Goal: Task Accomplishment & Management: Complete application form

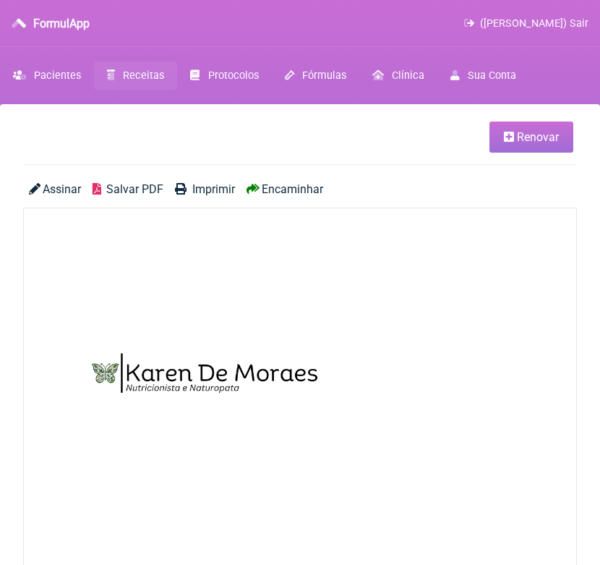
click at [156, 75] on span "Receitas" at bounding box center [143, 75] width 41 height 12
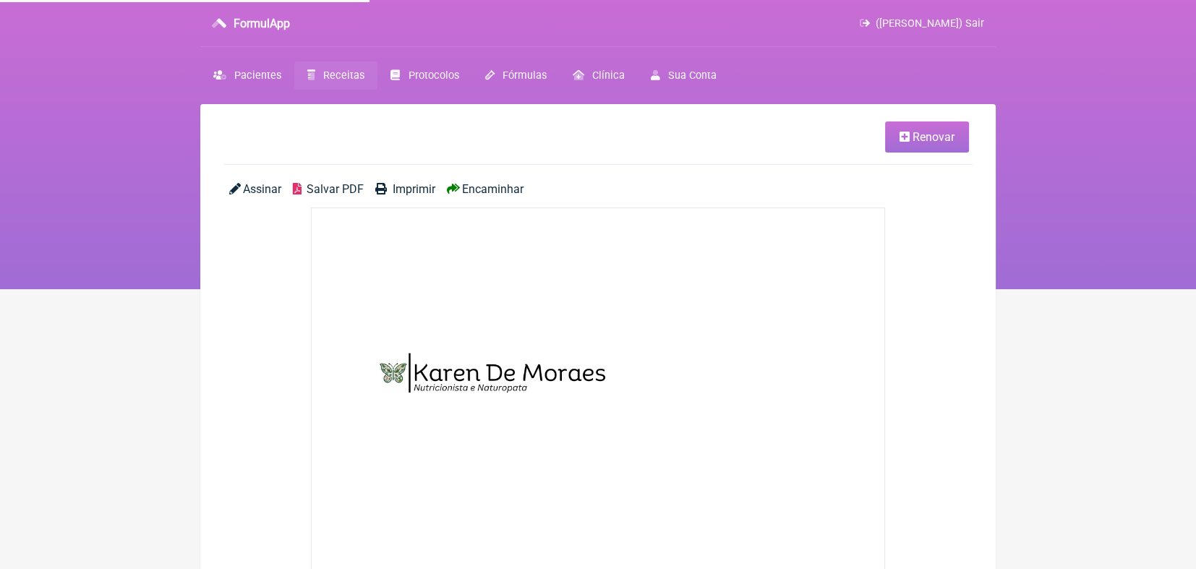
click at [342, 68] on link "Receitas" at bounding box center [335, 75] width 83 height 28
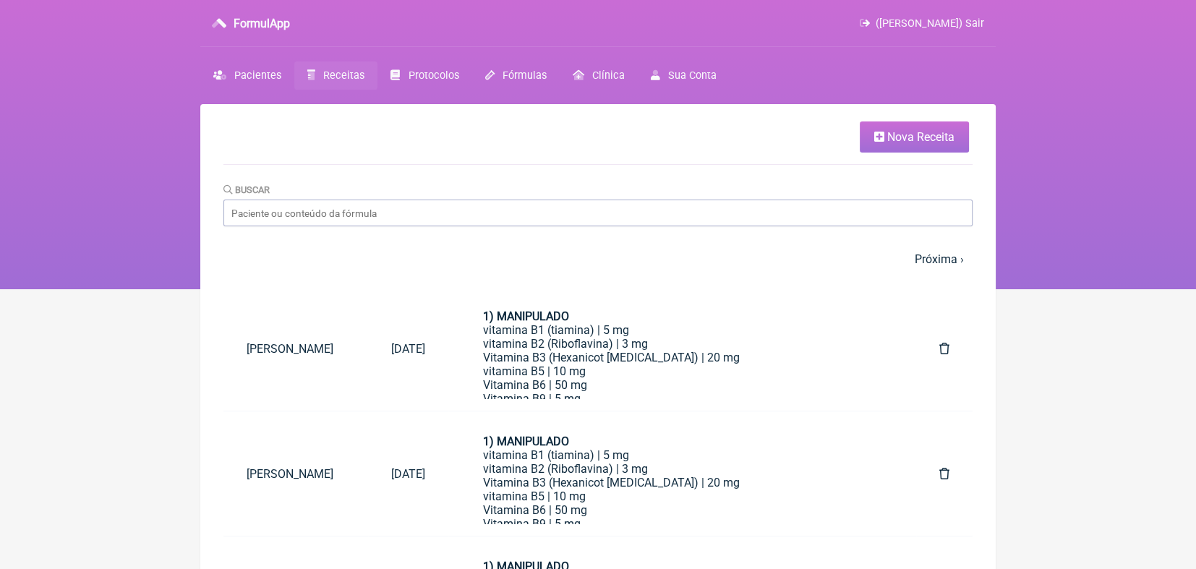
click at [153, 289] on html "FormulApp ([PERSON_NAME]) Sair [GEOGRAPHIC_DATA] Receitas Protocolos Fórmulas […" at bounding box center [598, 144] width 1196 height 289
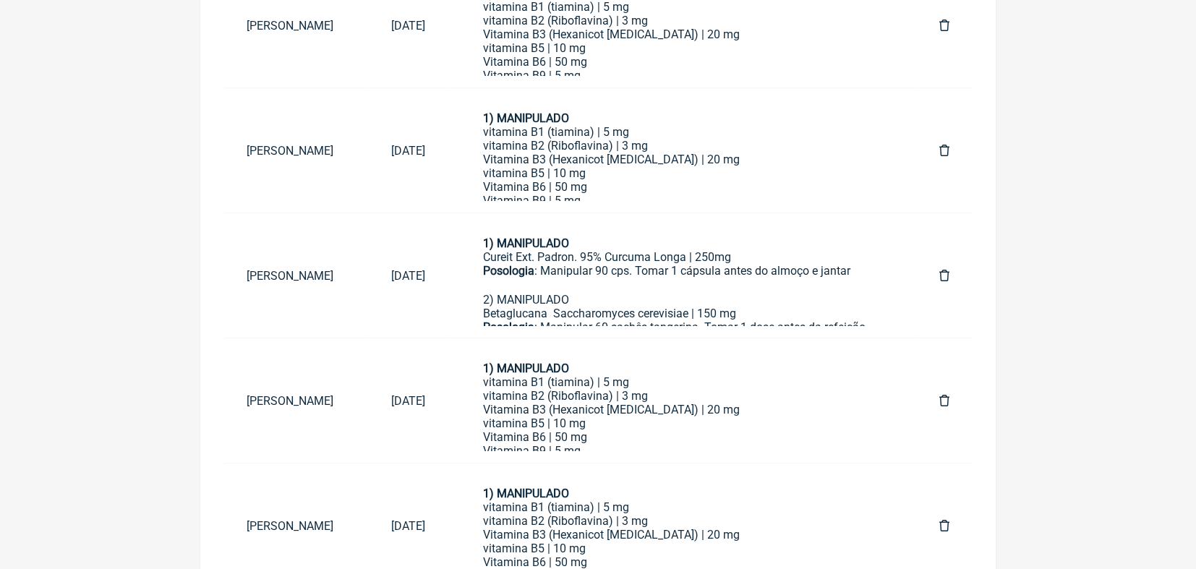
scroll to position [325, 0]
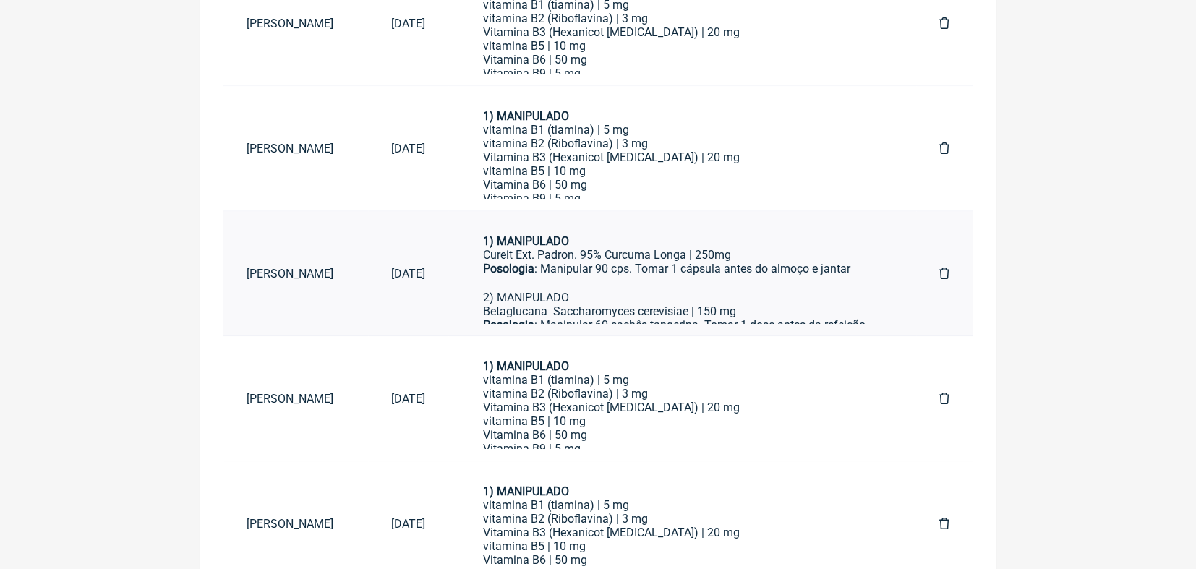
click at [273, 268] on link "[PERSON_NAME]" at bounding box center [295, 273] width 145 height 37
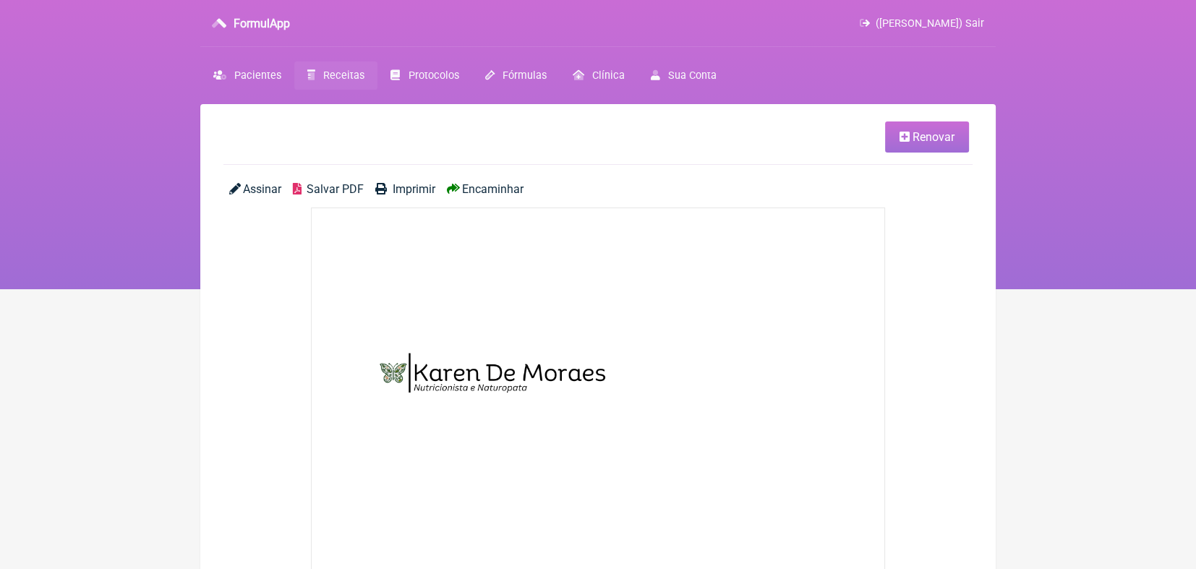
click at [341, 77] on span "Receitas" at bounding box center [343, 75] width 41 height 12
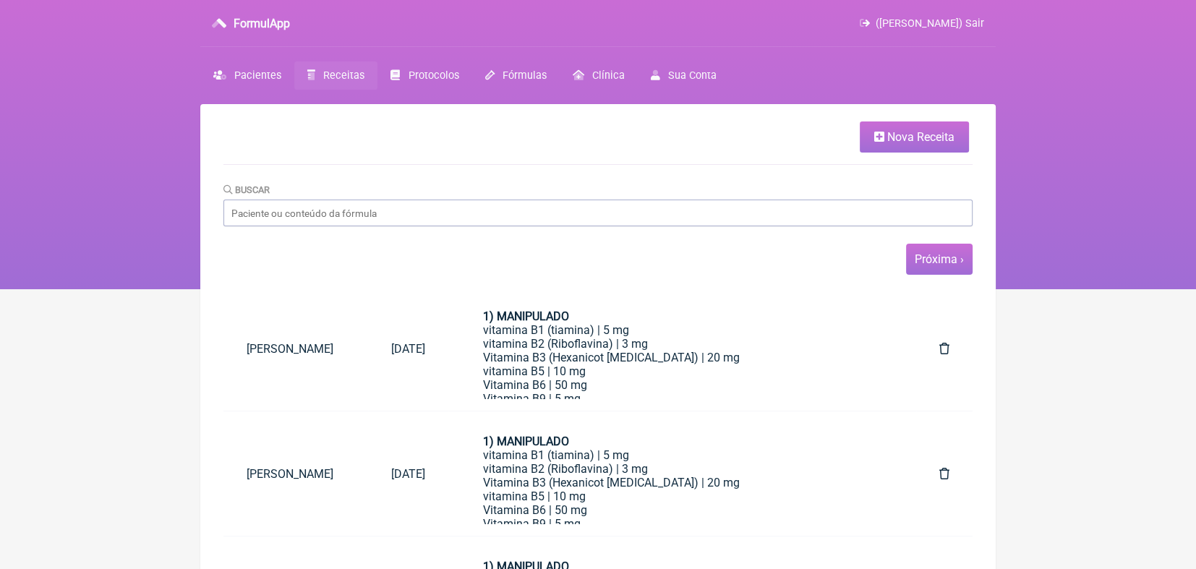
click at [599, 257] on link "Próxima ›" at bounding box center [939, 259] width 49 height 14
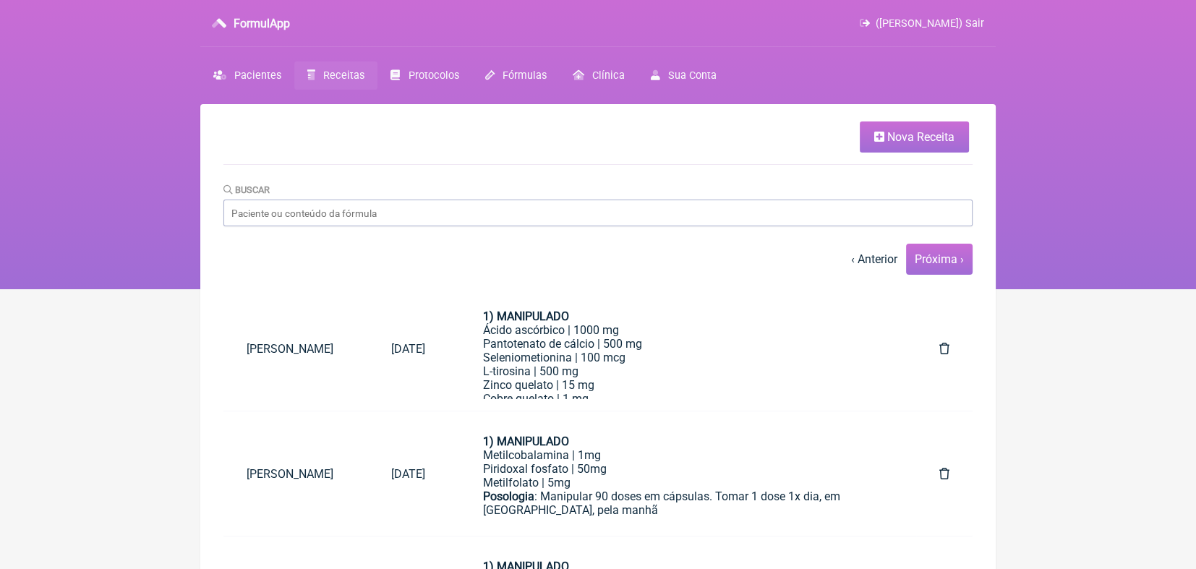
click at [599, 257] on link "Próxima ›" at bounding box center [939, 259] width 49 height 14
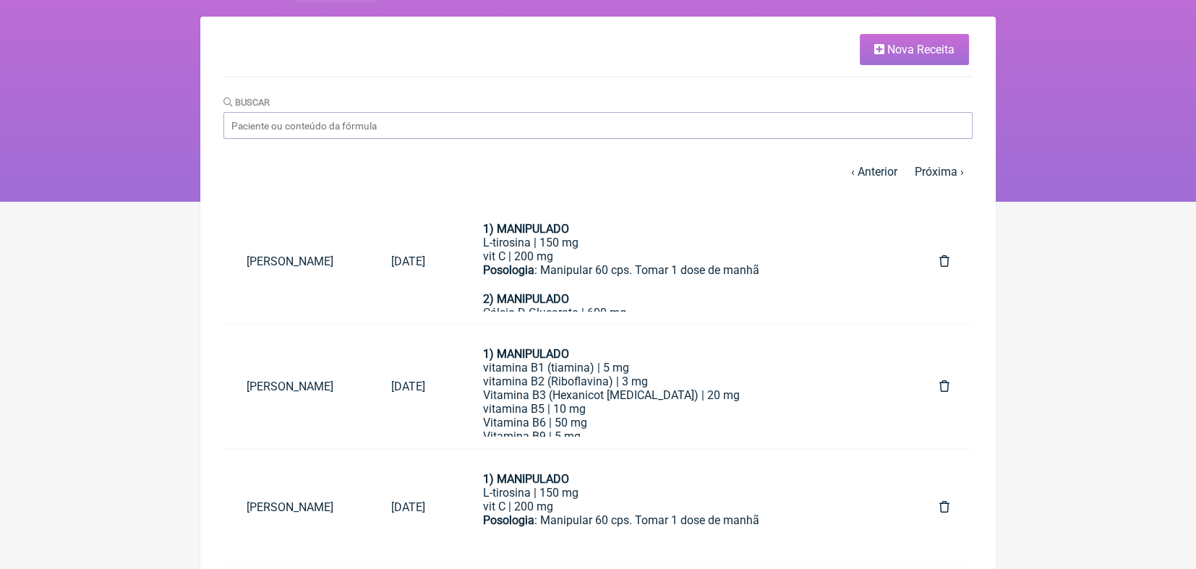
scroll to position [89, 0]
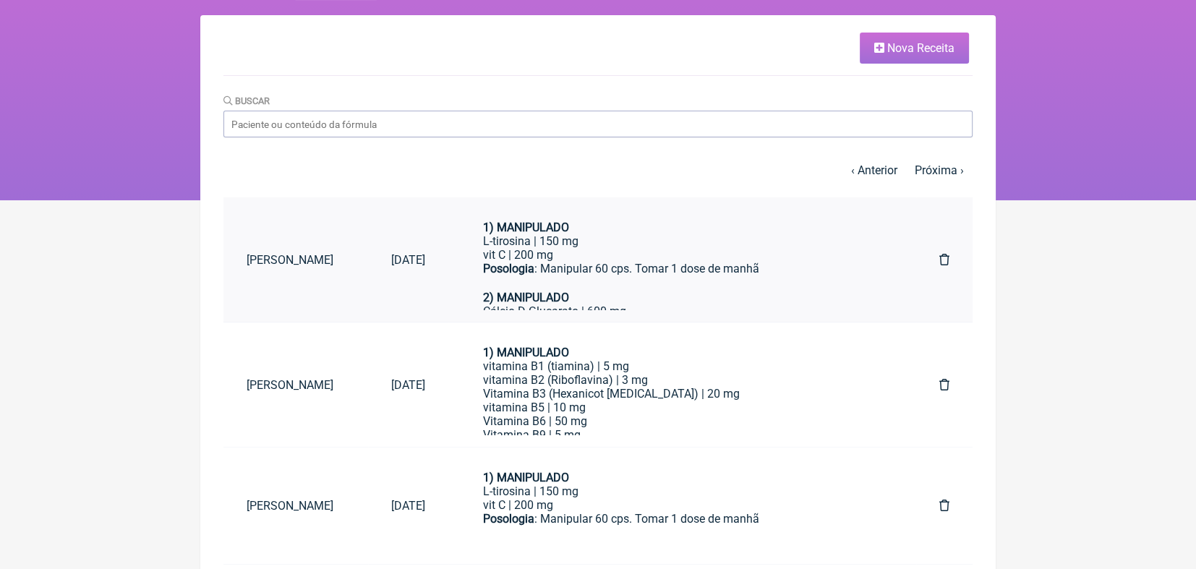
click at [335, 265] on link "[PERSON_NAME]" at bounding box center [295, 259] width 145 height 37
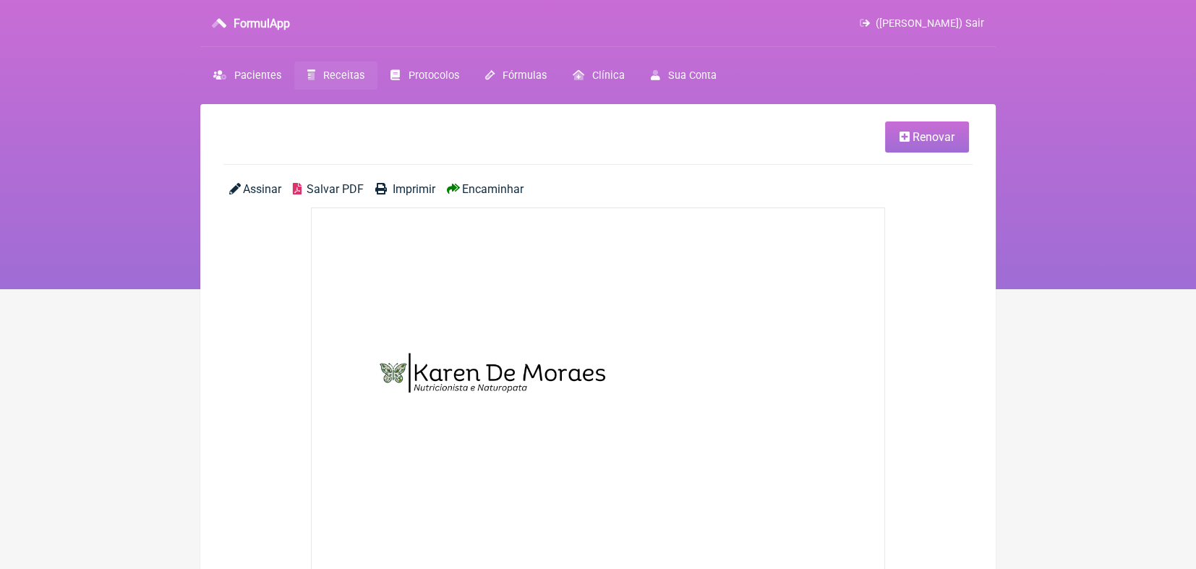
click at [341, 75] on span "Receitas" at bounding box center [343, 75] width 41 height 12
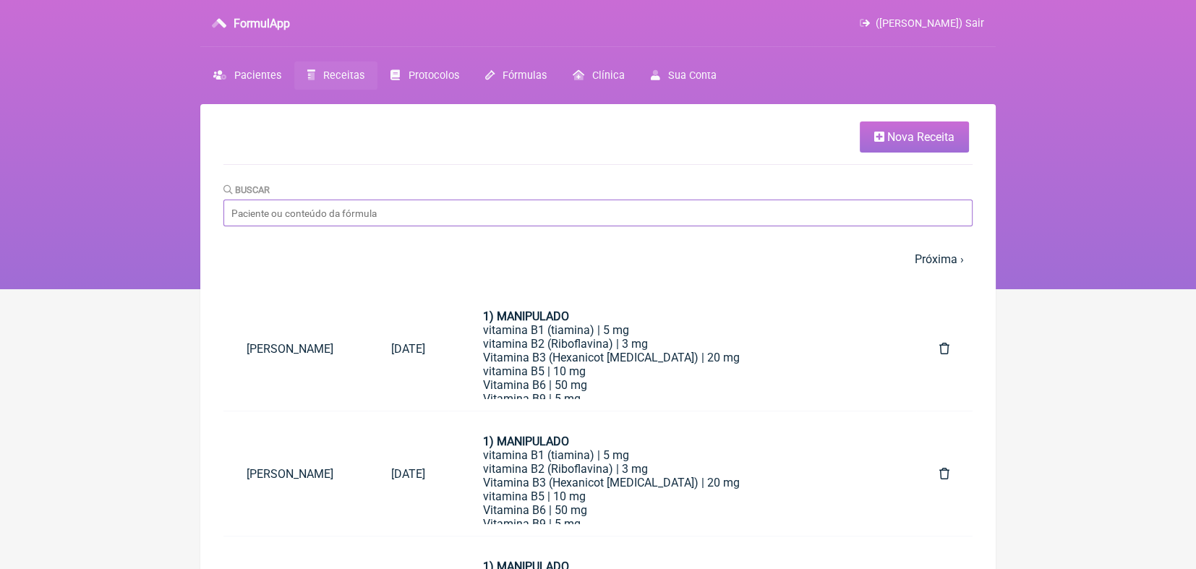
click at [367, 209] on input "Buscar" at bounding box center [597, 213] width 749 height 27
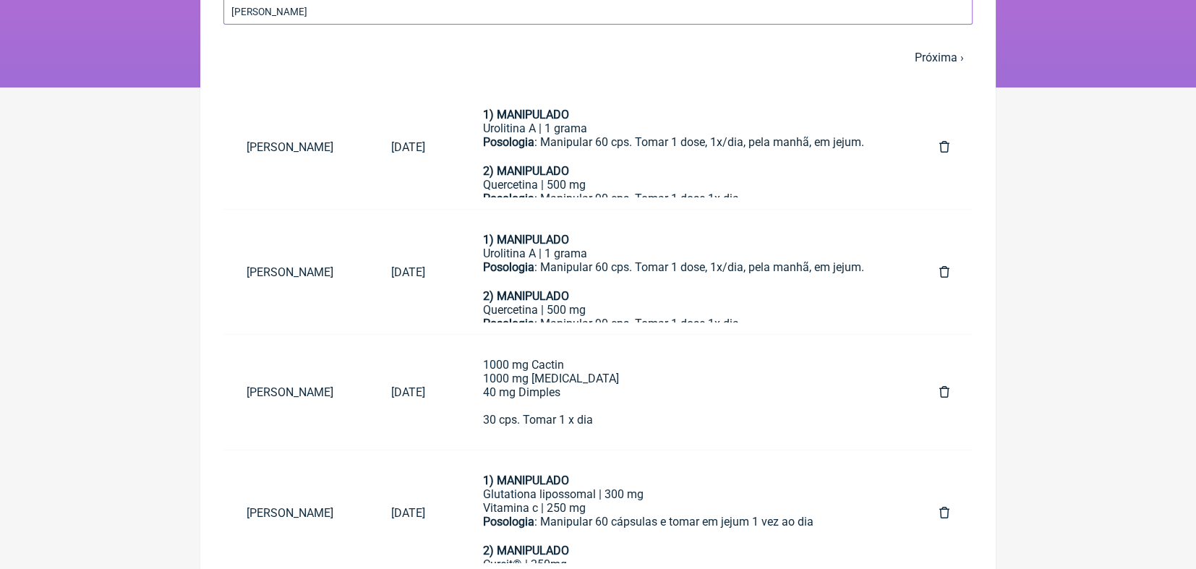
scroll to position [216, 0]
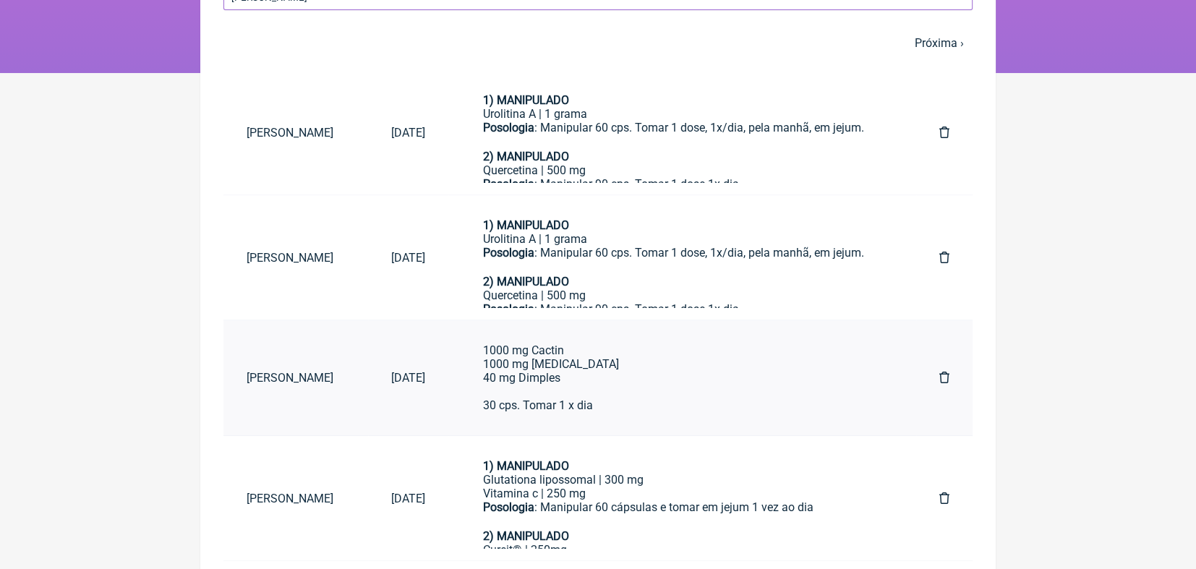
type input "karen"
click at [283, 374] on link "Karen S P De Moraes" at bounding box center [295, 377] width 145 height 37
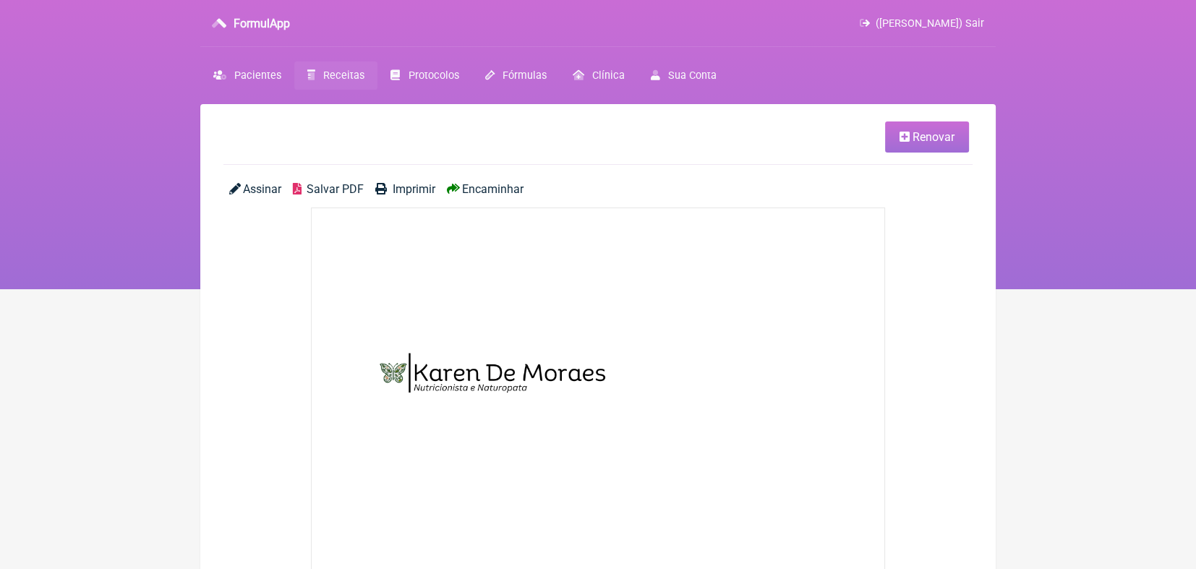
scroll to position [216, 0]
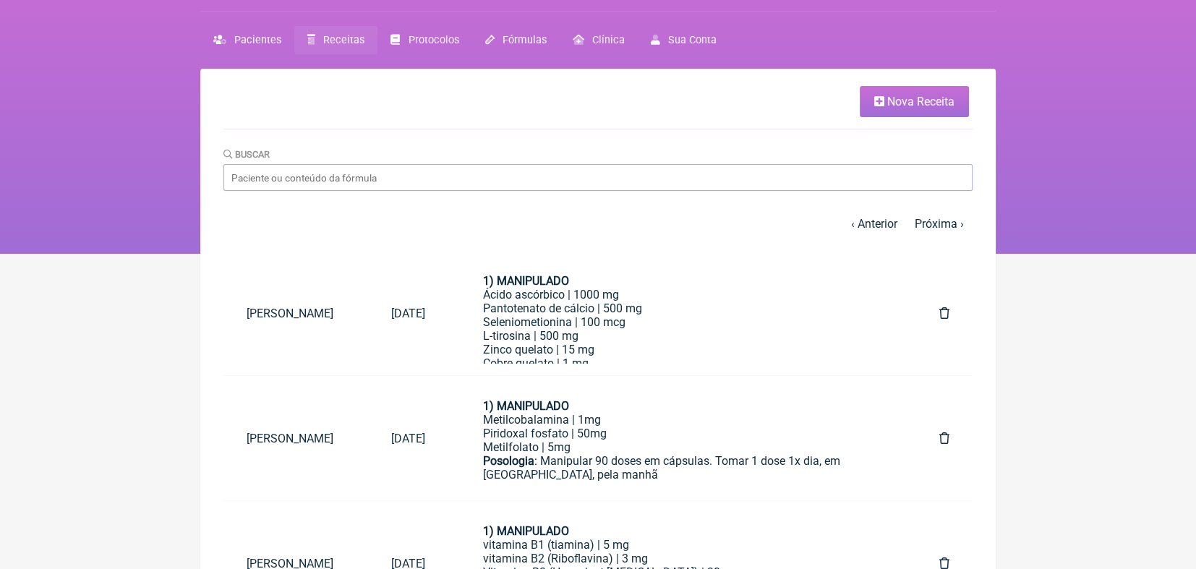
scroll to position [38, 0]
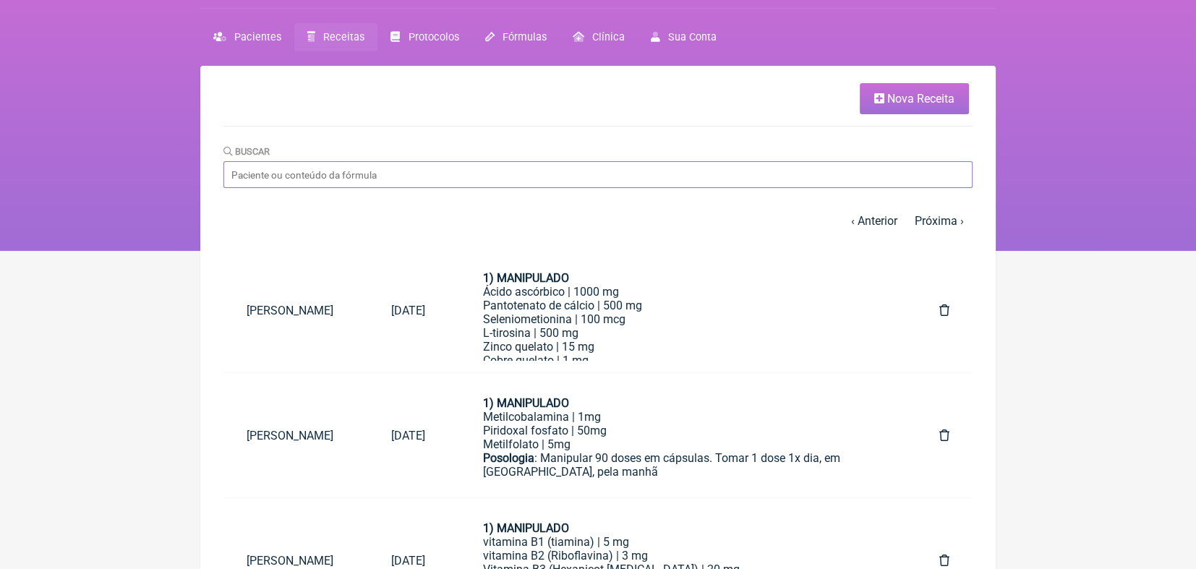
click at [278, 174] on input "Buscar" at bounding box center [597, 174] width 749 height 27
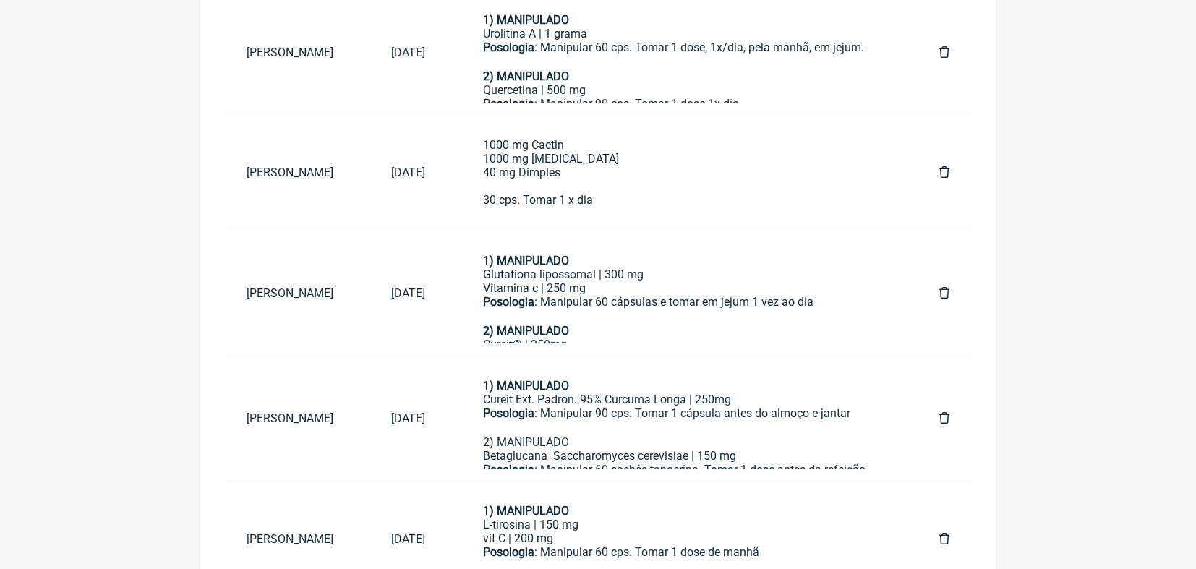
scroll to position [422, 0]
type input "karen"
click at [279, 290] on link "Karen S P De Moraes" at bounding box center [295, 292] width 145 height 37
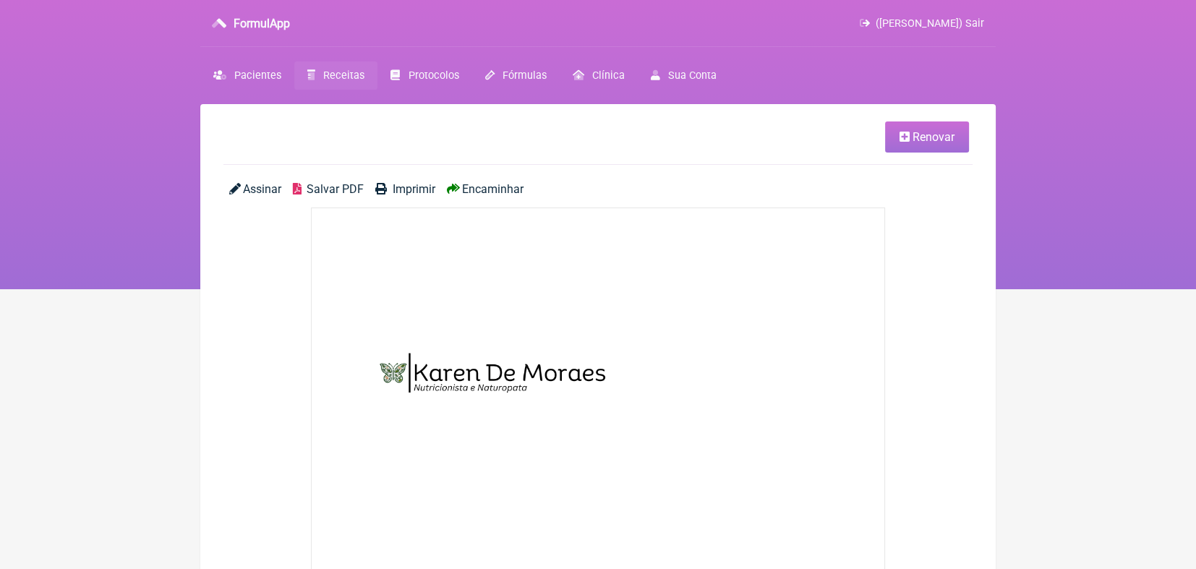
click at [329, 74] on span "Receitas" at bounding box center [343, 75] width 41 height 12
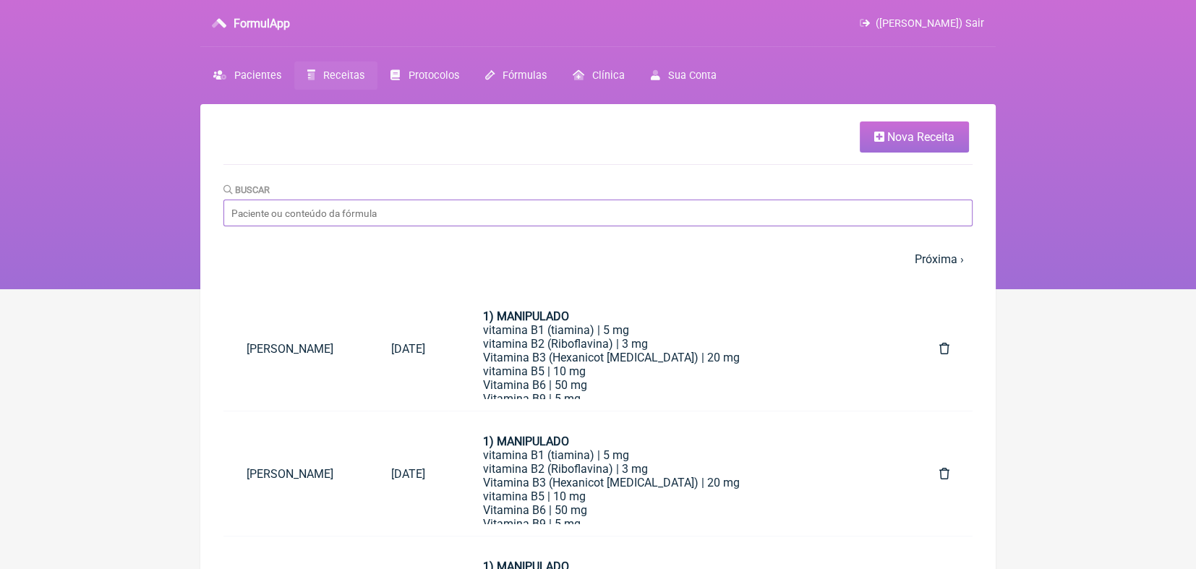
click at [378, 212] on input "Buscar" at bounding box center [597, 213] width 749 height 27
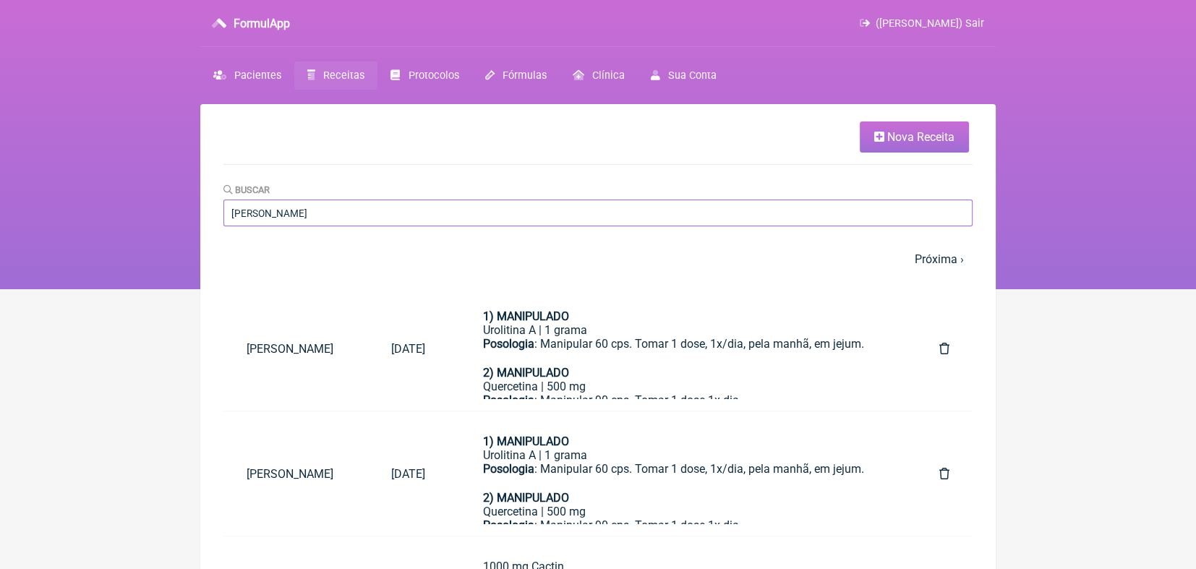
type input "karen"
click at [121, 289] on html "FormulApp (Karen S P De Moraes) Sair Pacientes Receitas Protocolos Fórmulas Clí…" at bounding box center [598, 144] width 1196 height 289
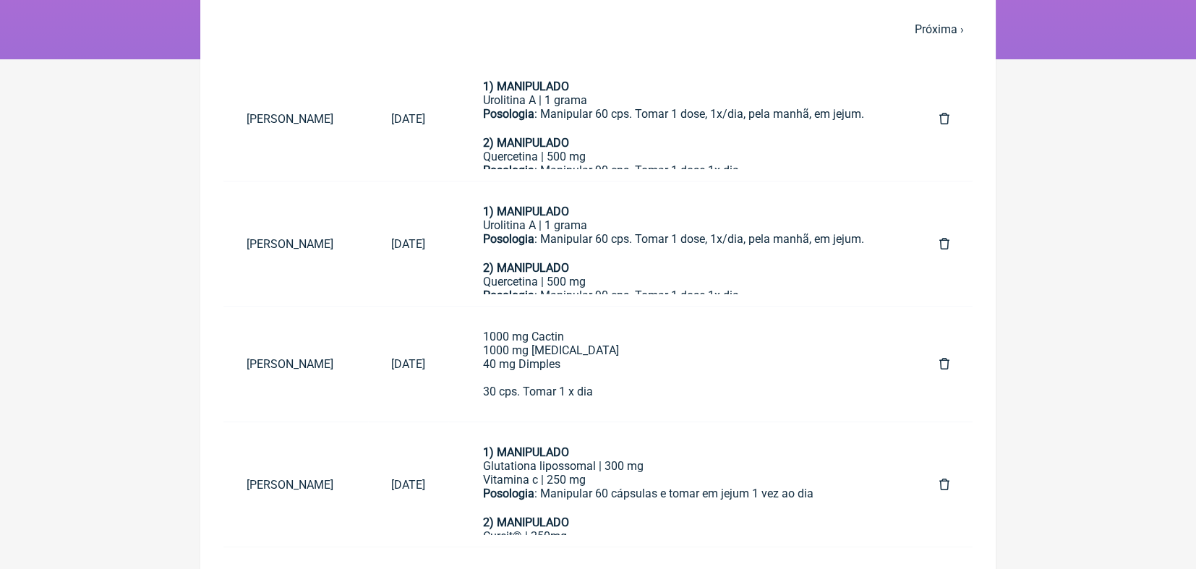
scroll to position [247, 0]
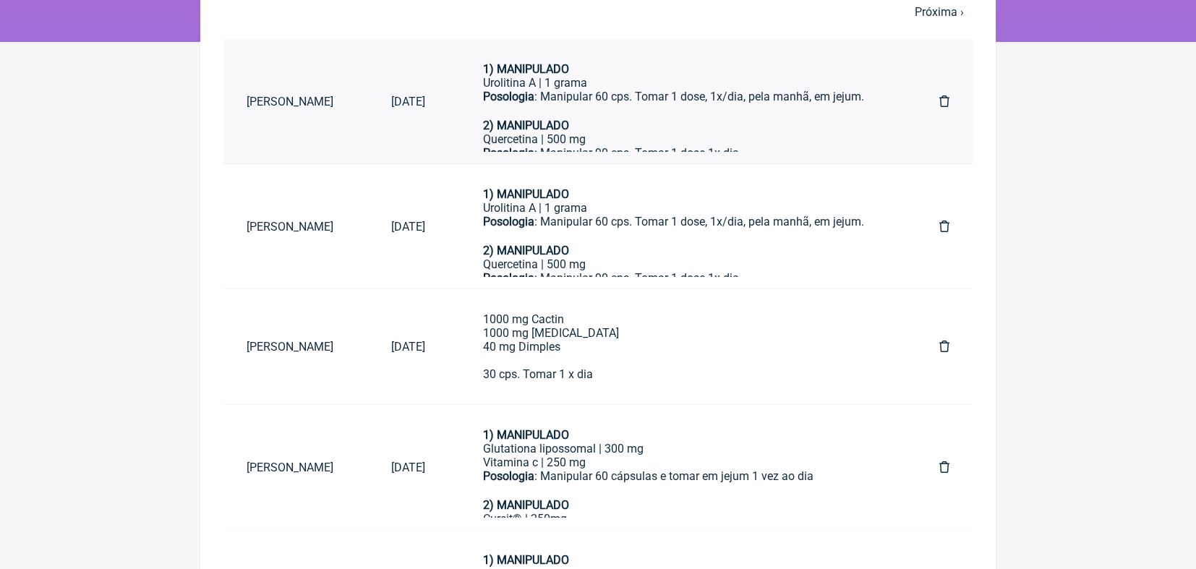
click at [284, 95] on link "Karen S P De Moraes" at bounding box center [295, 101] width 145 height 37
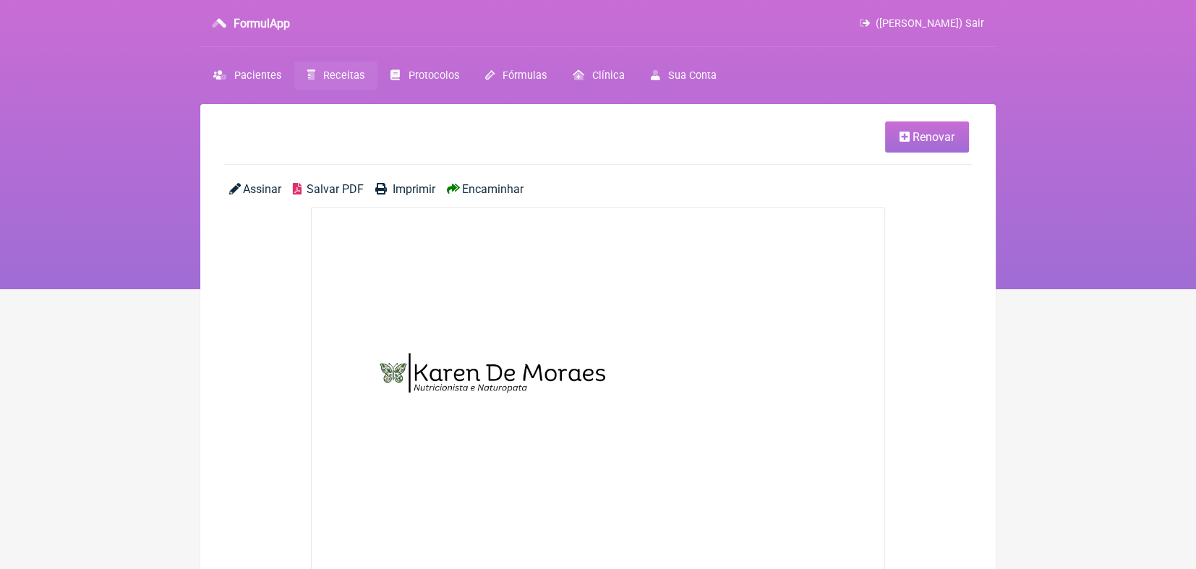
click at [599, 137] on icon at bounding box center [904, 137] width 10 height 12
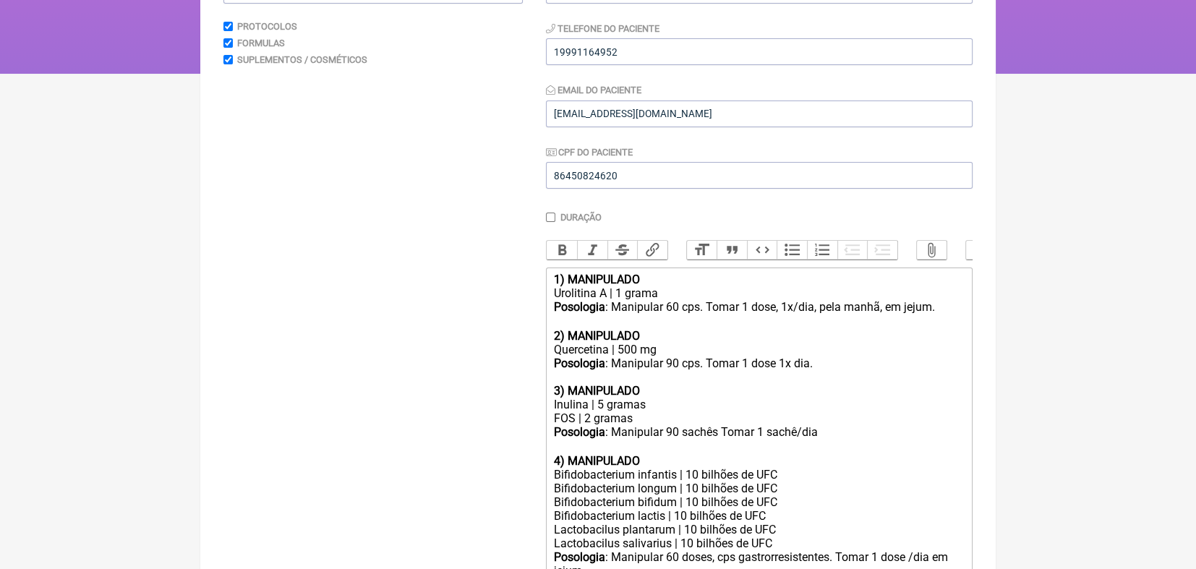
scroll to position [222, 0]
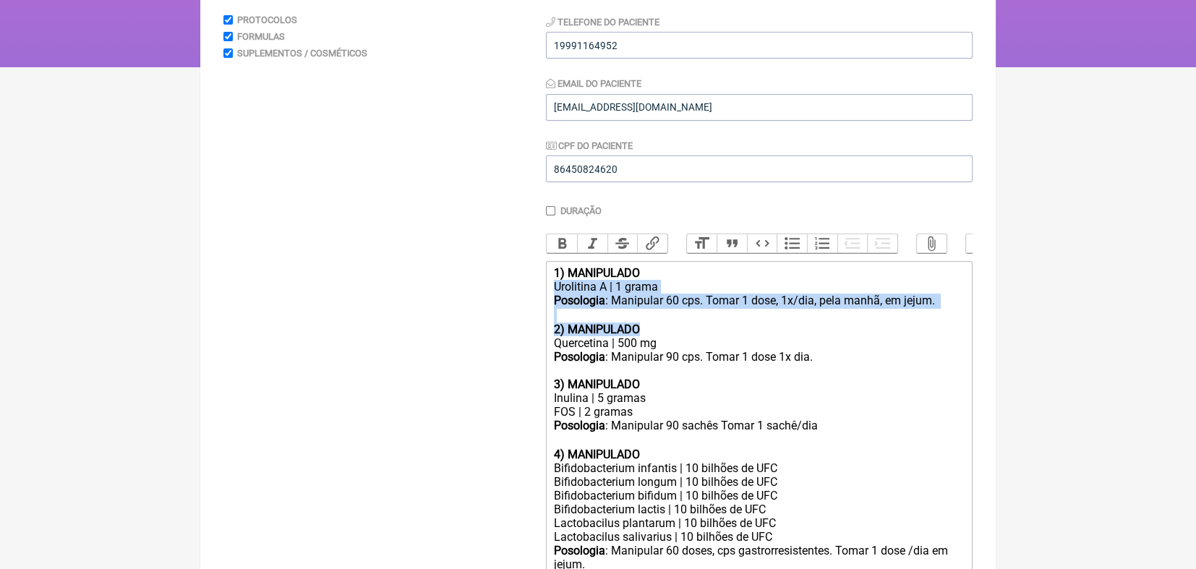
drag, startPoint x: 548, startPoint y: 297, endPoint x: 646, endPoint y: 343, distance: 108.7
click at [599, 343] on trix-editor "1) MANIPULADO Urolitina A | 1 grama Posologia : Manipular 60 cps. Tomar 1 dose,…" at bounding box center [759, 503] width 427 height 484
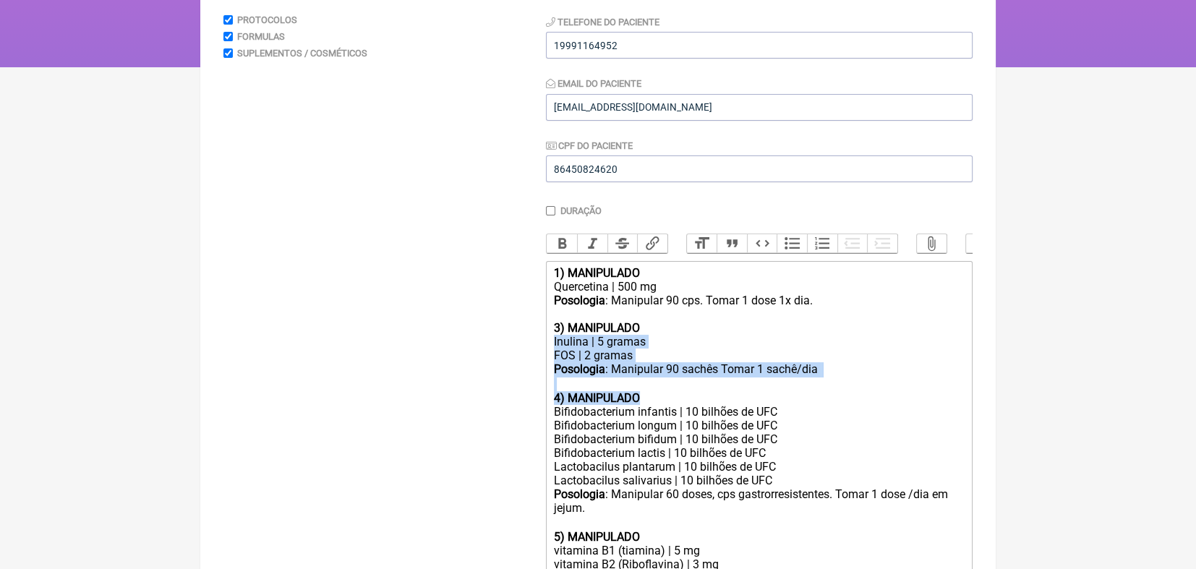
drag, startPoint x: 552, startPoint y: 357, endPoint x: 651, endPoint y: 414, distance: 114.3
click at [599, 414] on trix-editor "1) MANIPULADO Quercetina | 500 mg Posologia : Manipular 90 cps. Tomar 1 dose 1x…" at bounding box center [759, 474] width 427 height 427
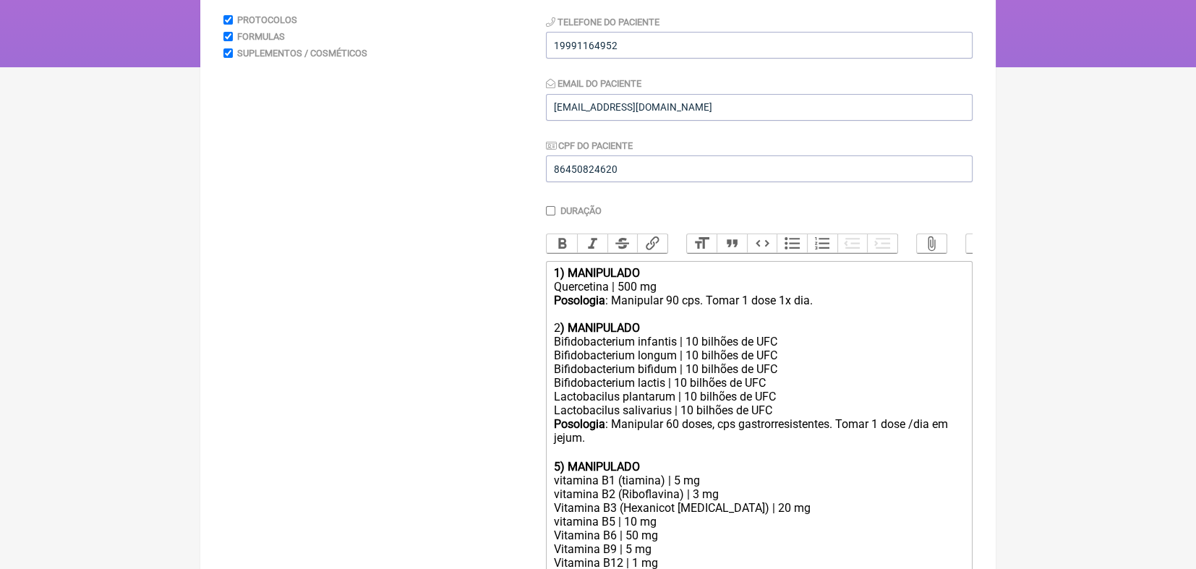
click at [599, 316] on div "Posologia : Manipular 90 cps. Tomar 1 dose 1x dia." at bounding box center [759, 307] width 411 height 27
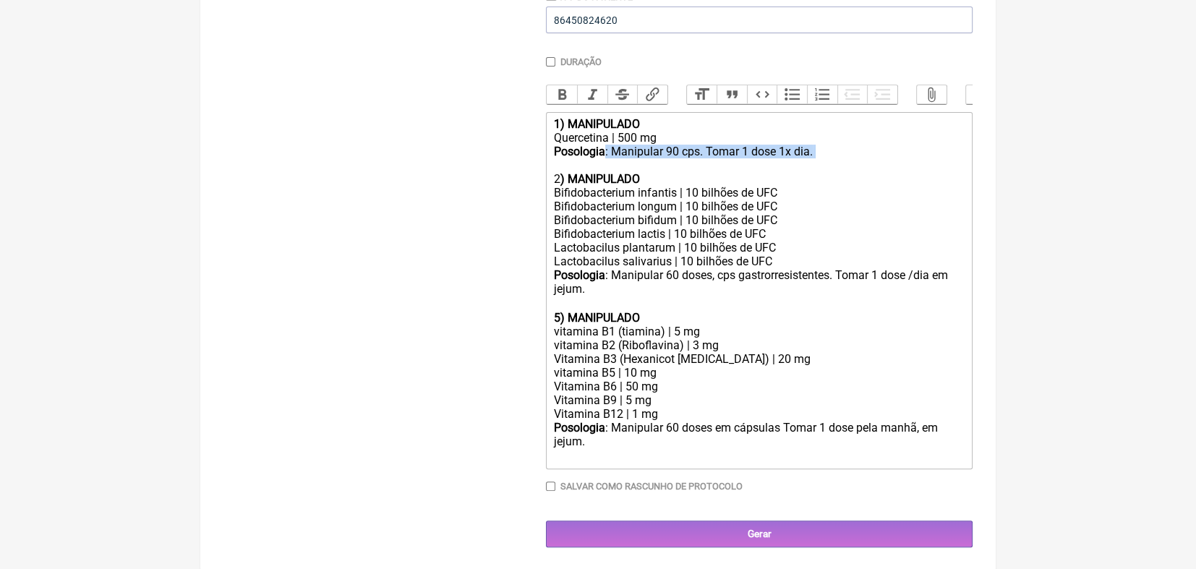
scroll to position [372, 0]
click at [554, 324] on strong "5) MANIPULADO" at bounding box center [597, 317] width 86 height 14
type trix-editor "<div><strong>1) MANIPULADO</strong></div><div>Quercetina | 500 mg</div><div><st…"
click at [530, 363] on form "Buscar Protocolos Formulas Suplementos / Cosméticos Paciente Karen S P De Morae…" at bounding box center [597, 174] width 749 height 743
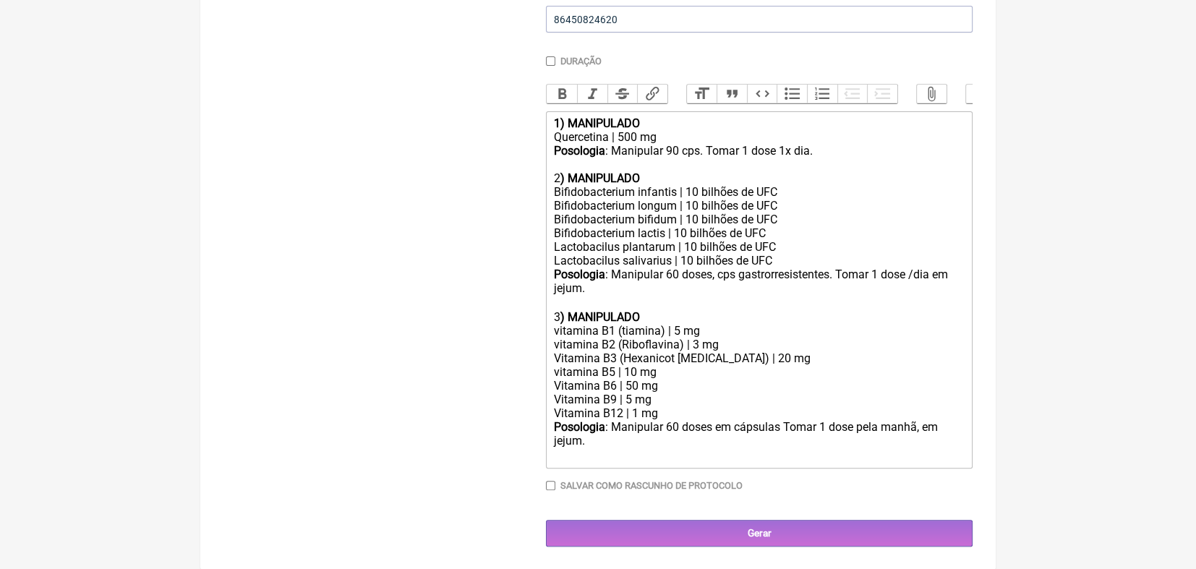
click at [525, 374] on form "Buscar Protocolos Formulas Suplementos / Cosméticos Paciente Karen S P De Morae…" at bounding box center [597, 174] width 749 height 743
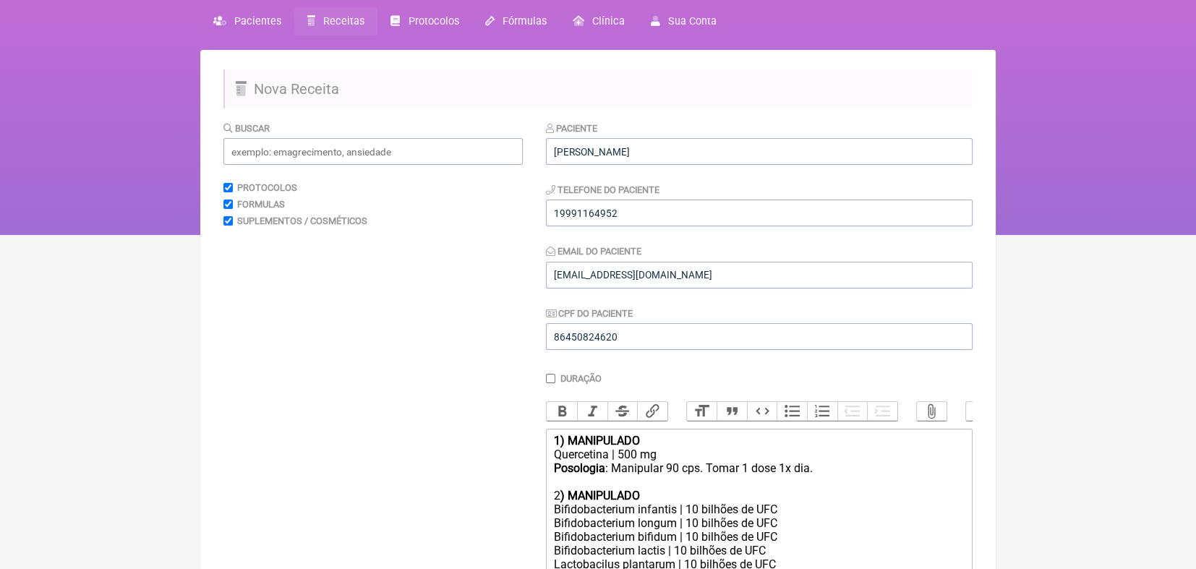
scroll to position [51, 0]
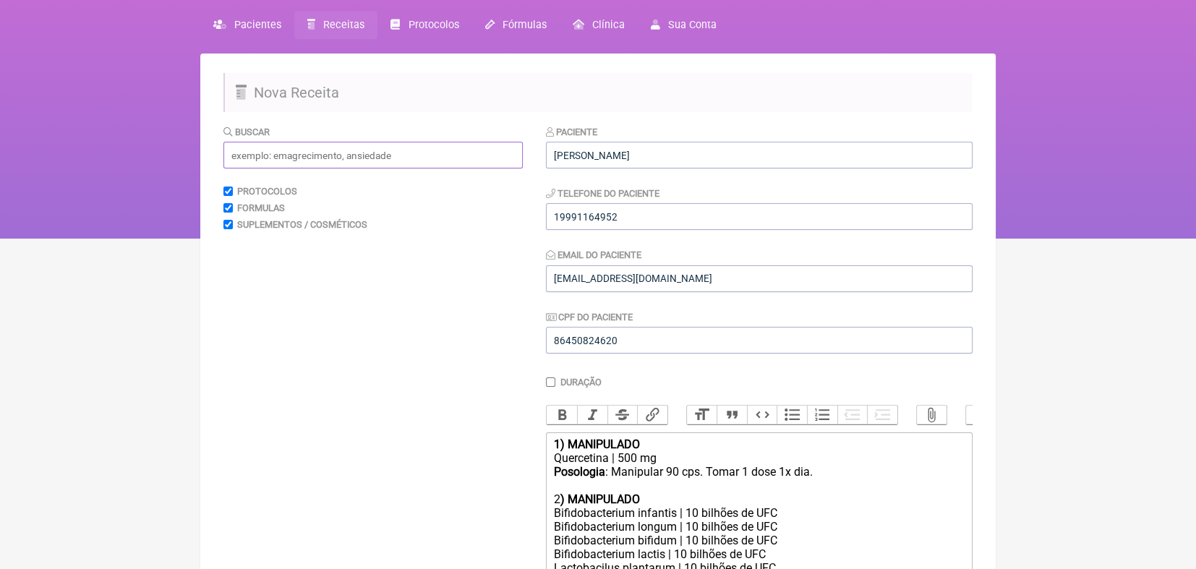
click at [310, 162] on input "text" at bounding box center [372, 155] width 299 height 27
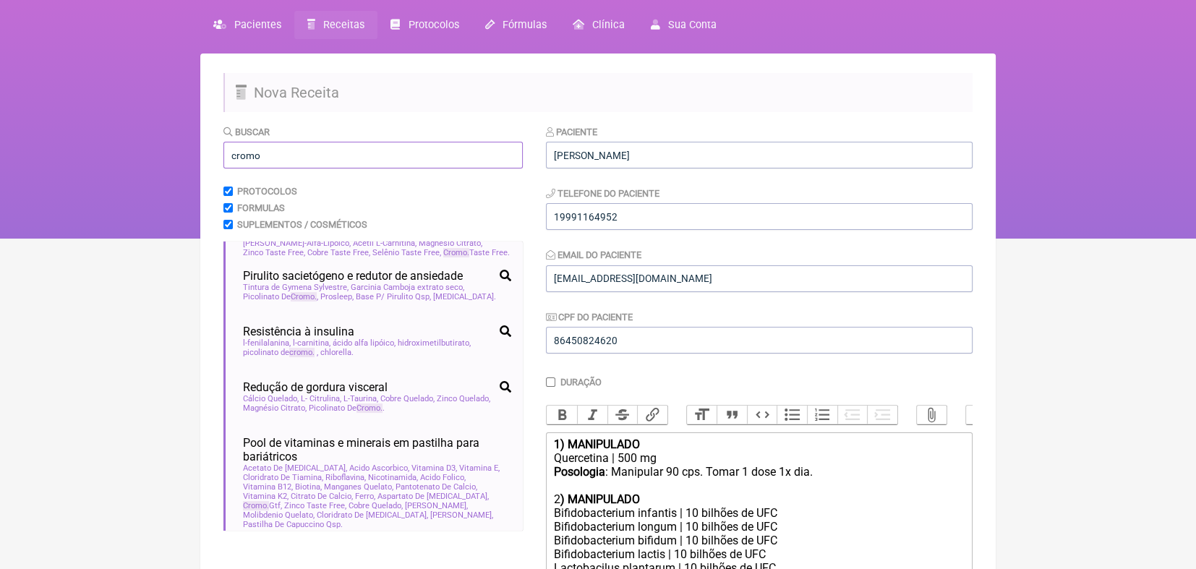
scroll to position [403, 0]
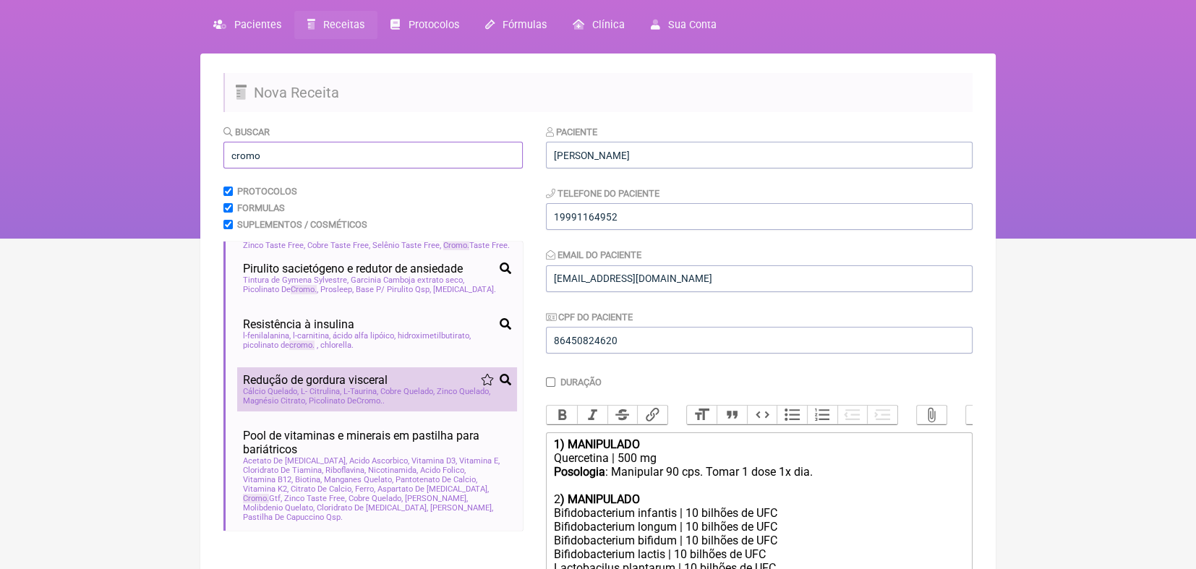
type input "cromo"
click at [312, 406] on span "Picolinato De Cromo" at bounding box center [347, 400] width 76 height 9
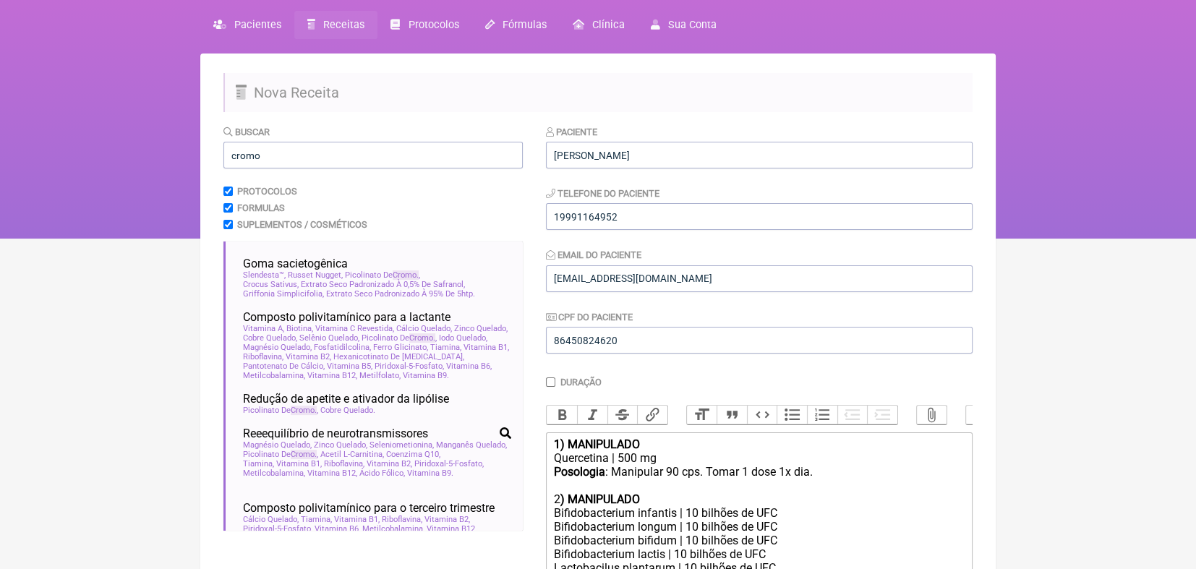
scroll to position [948, 0]
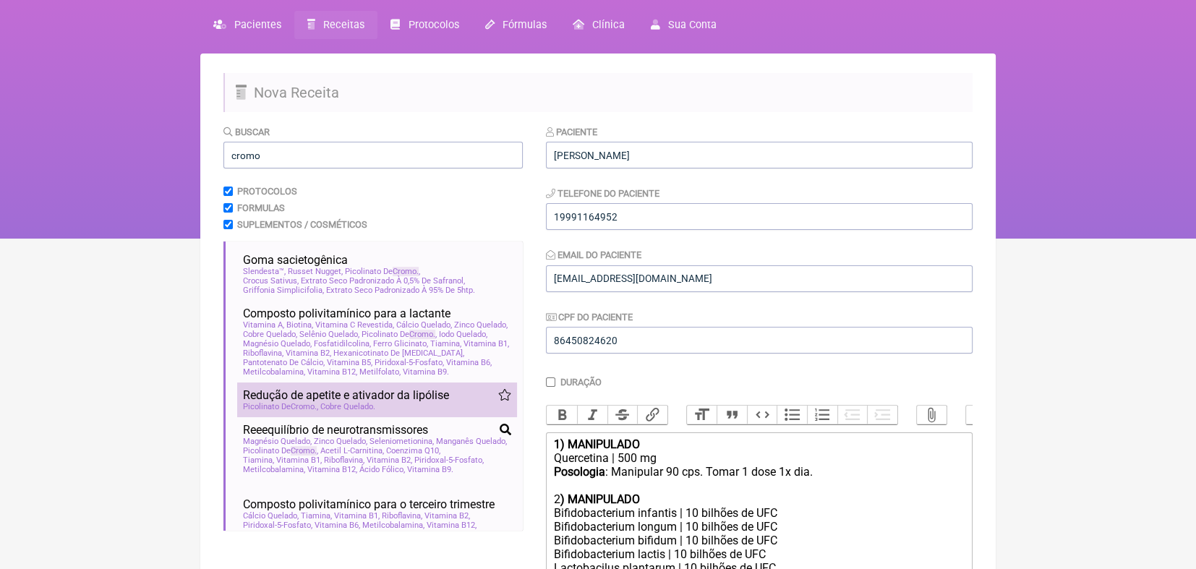
click at [411, 411] on div "Picolinato De Cromo Cobre Quelado" at bounding box center [377, 406] width 268 height 9
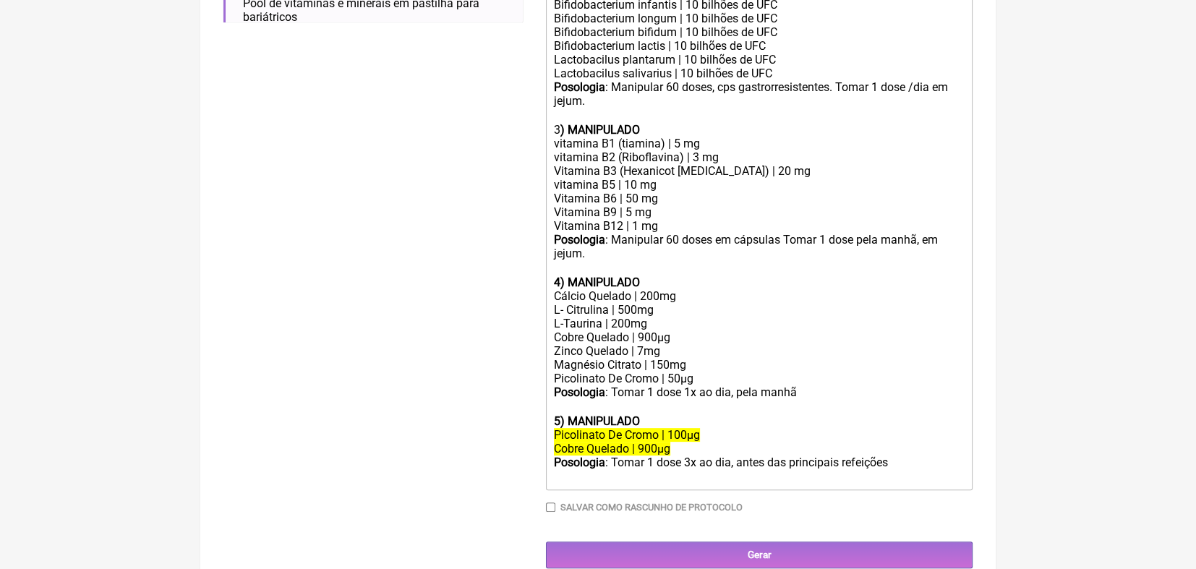
scroll to position [586, 0]
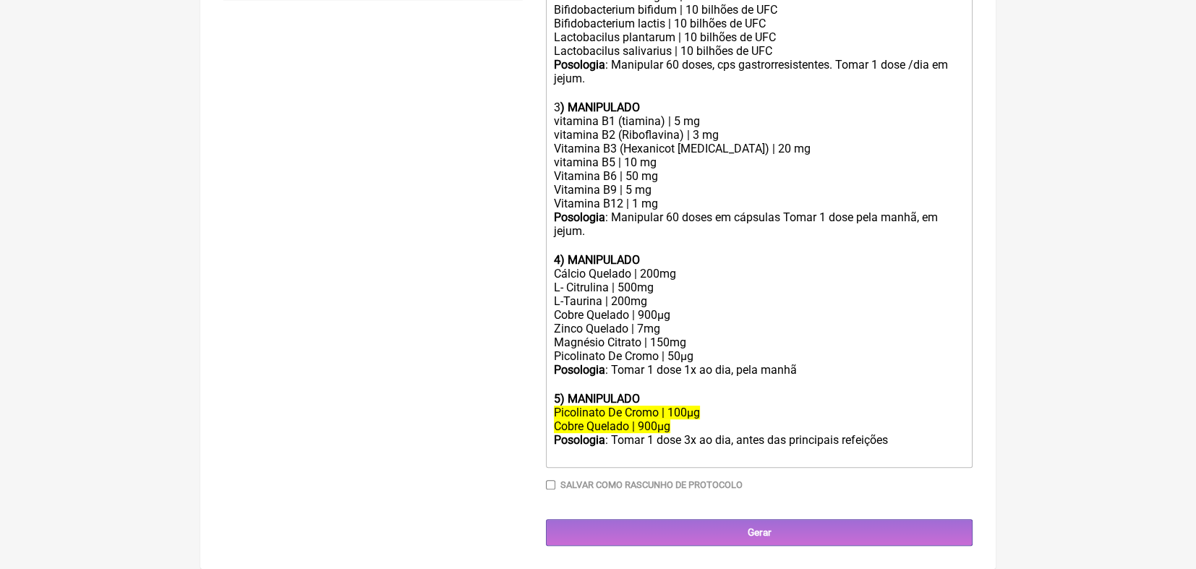
click at [556, 335] on div "Zinco Quelado | 7mg" at bounding box center [759, 329] width 411 height 14
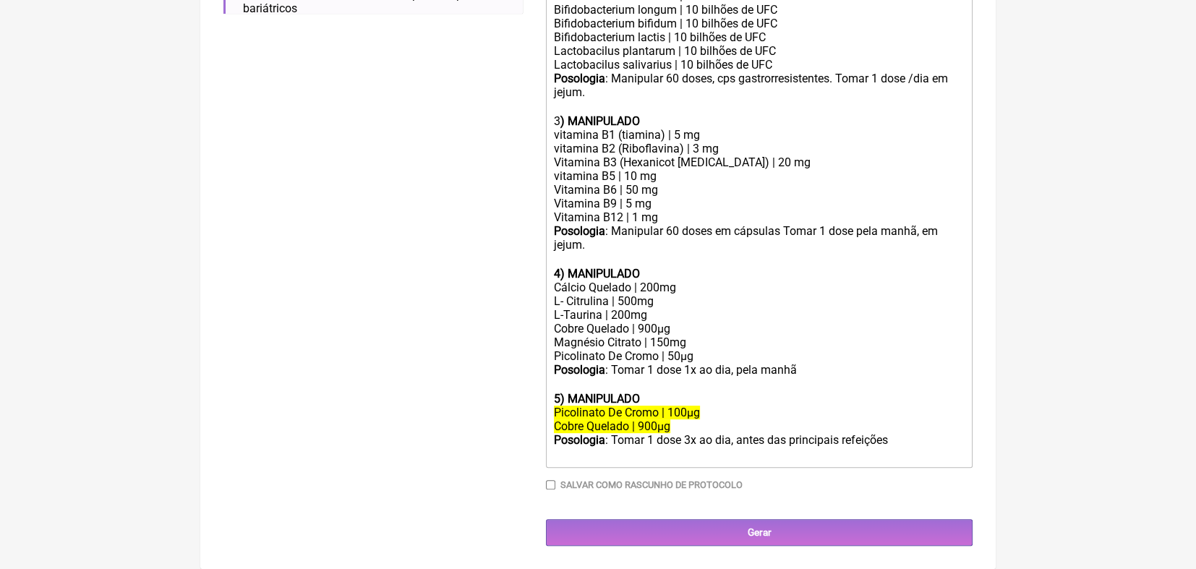
click at [599, 352] on div "Picolinato De Cromo | 50µg" at bounding box center [759, 356] width 411 height 14
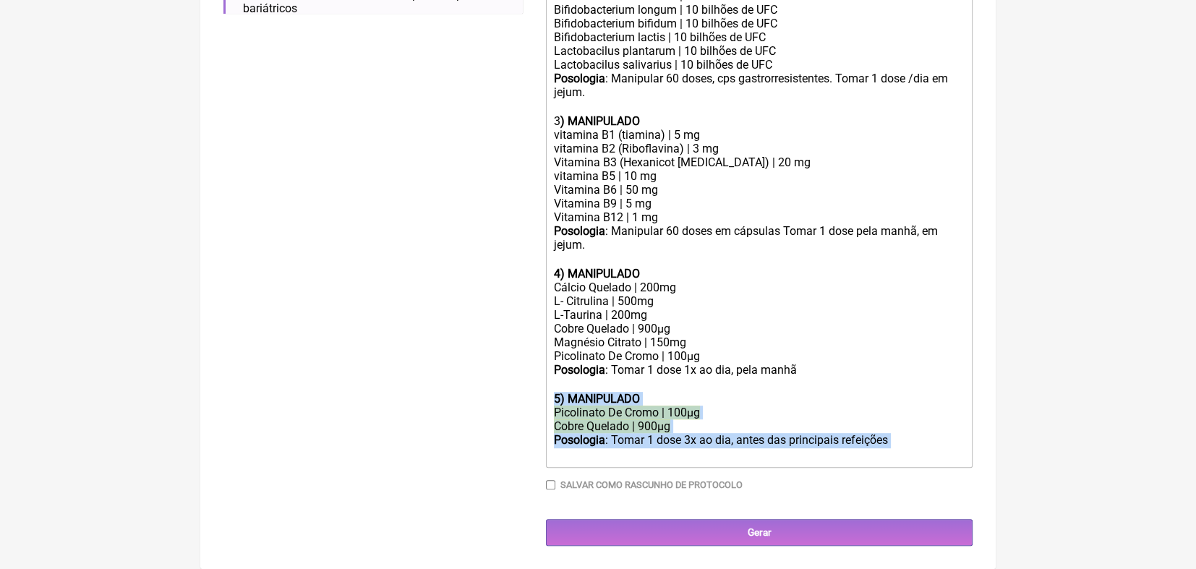
drag, startPoint x: 551, startPoint y: 395, endPoint x: 899, endPoint y: 437, distance: 350.2
click at [599, 437] on trix-editor "1) MANIPULADO Quercetina | 500 mg Posologia : Manipular 90 cps. Tomar 1 dose 1x…" at bounding box center [759, 191] width 427 height 552
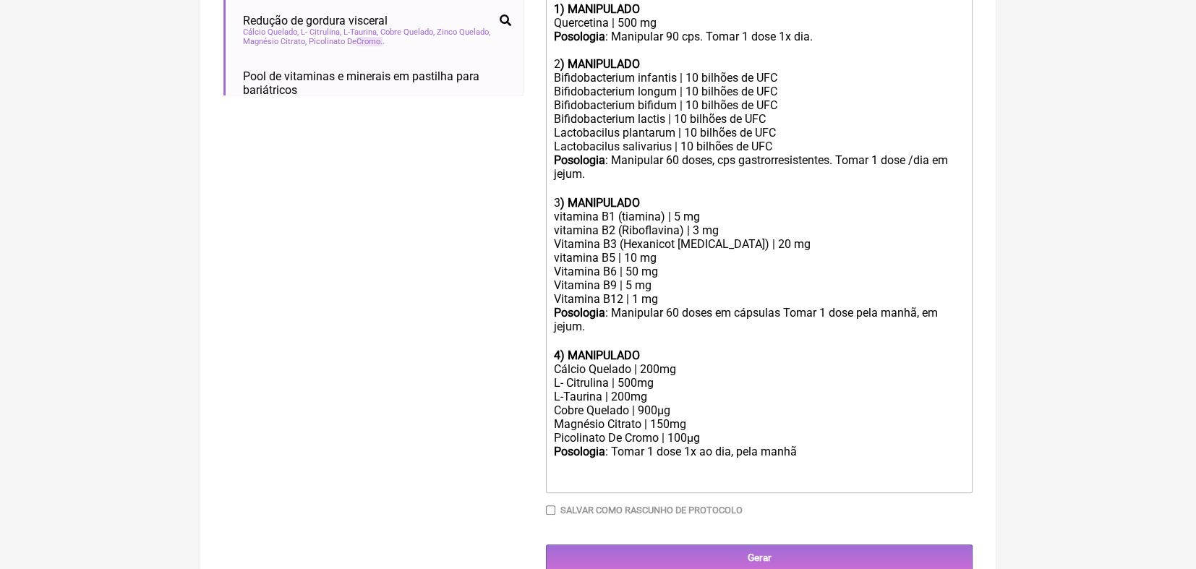
scroll to position [481, 0]
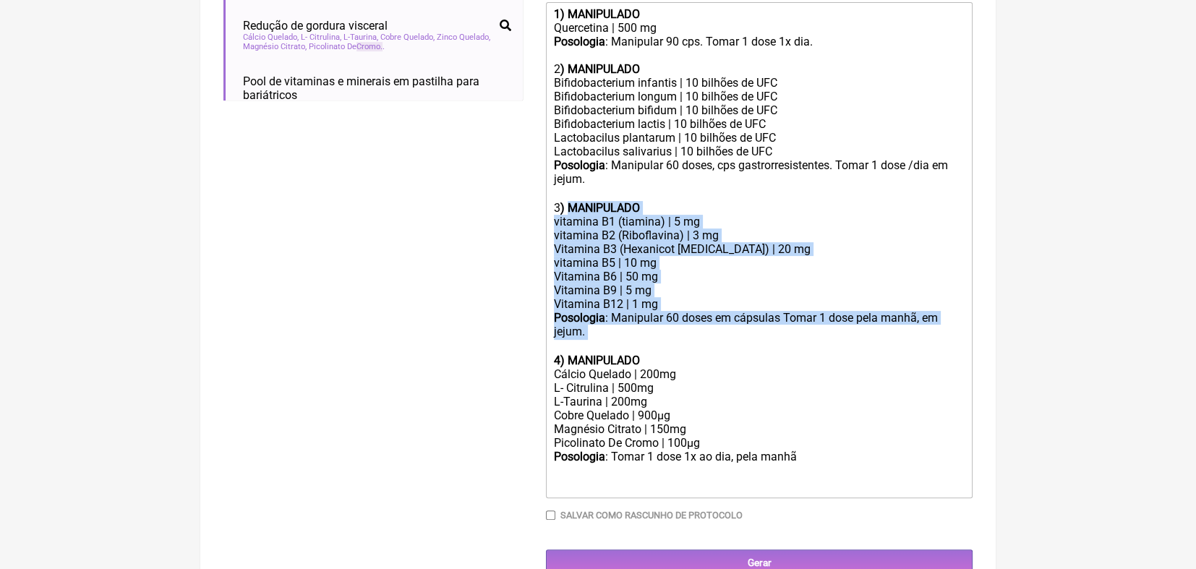
drag, startPoint x: 567, startPoint y: 222, endPoint x: 596, endPoint y: 347, distance: 128.5
click at [596, 347] on trix-editor "1) MANIPULADO Quercetina | 500 mg Posologia : Manipular 90 cps. Tomar 1 dose 1x…" at bounding box center [759, 250] width 427 height 496
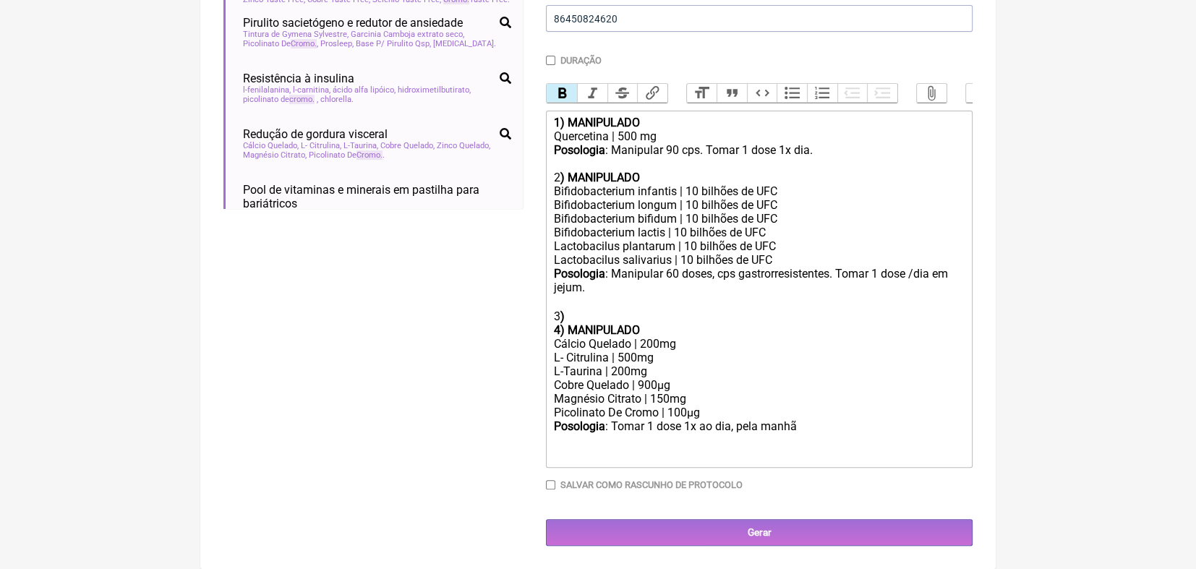
scroll to position [376, 0]
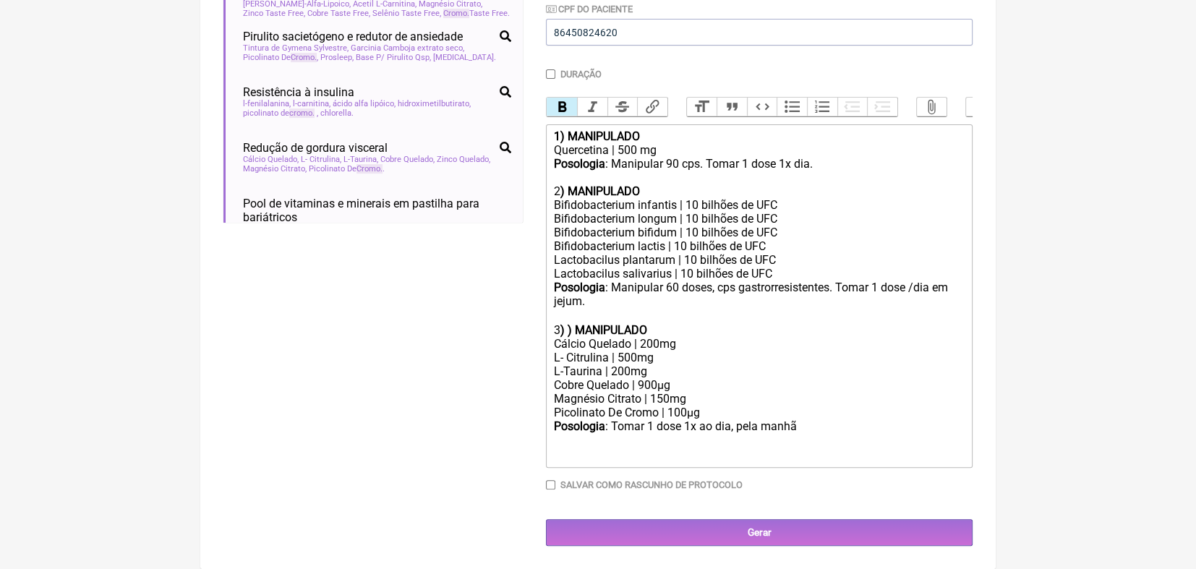
type trix-editor "<div><strong>1) MANIPULADO</strong></div><div>Quercetina | 500 mg</div><div><st…"
click at [549, 484] on input "Salvar como rascunho de Protocolo" at bounding box center [550, 484] width 9 height 9
checkbox input "true"
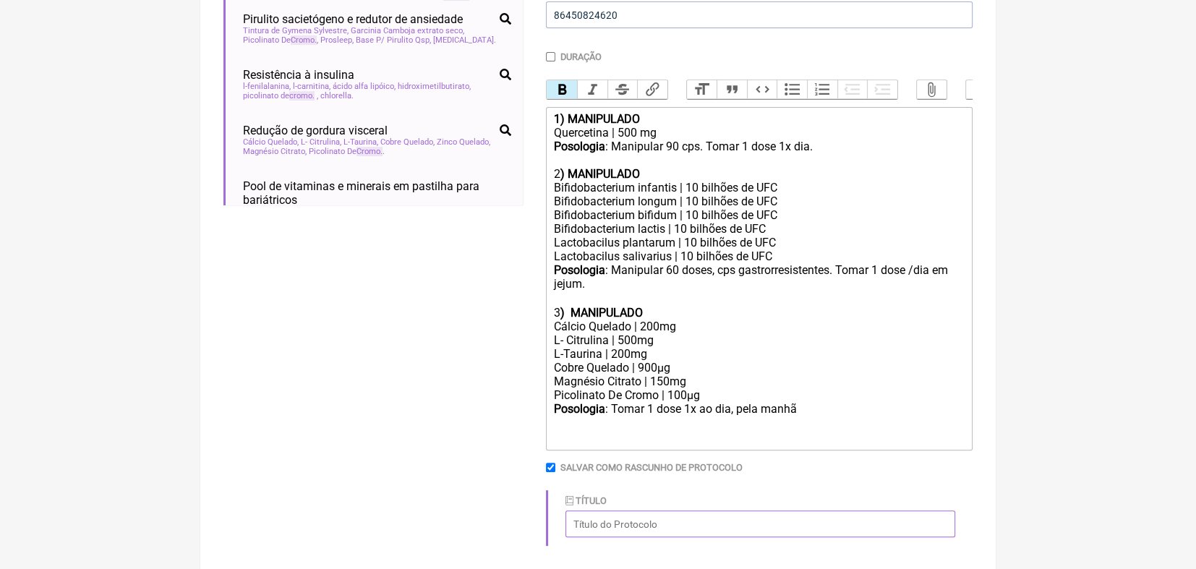
click at [599, 537] on input "Título" at bounding box center [760, 523] width 390 height 27
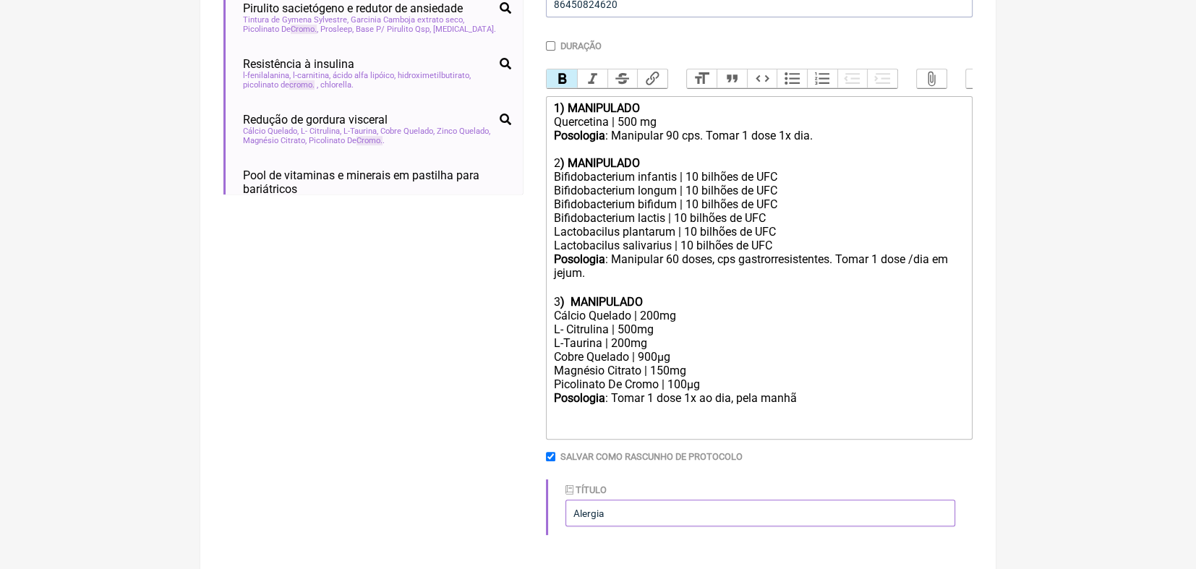
scroll to position [455, 0]
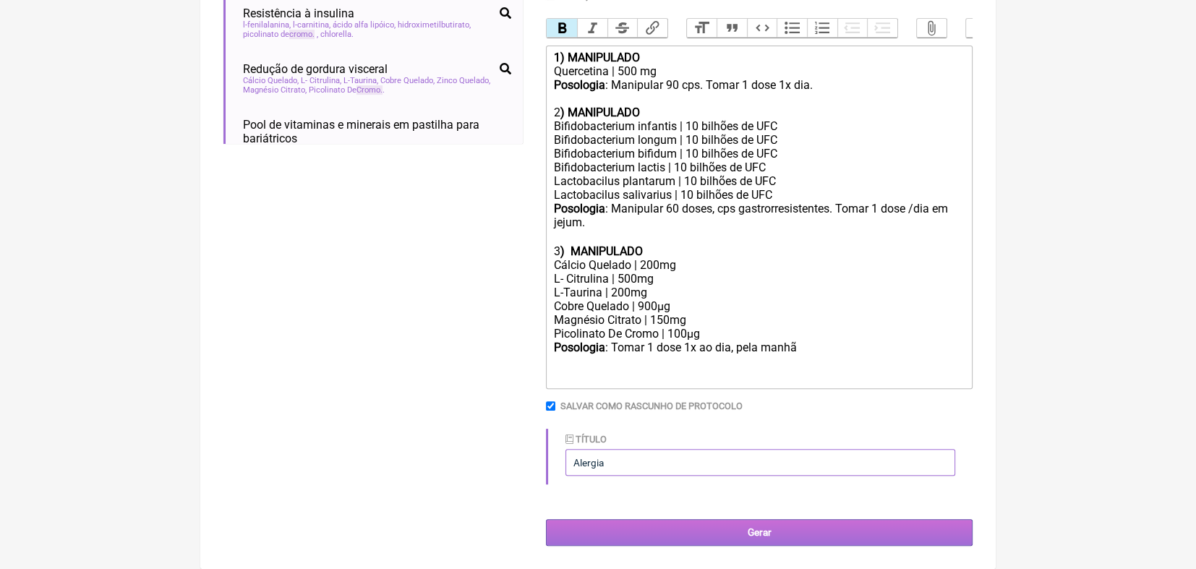
type input "Alergia"
click at [599, 530] on input "Gerar" at bounding box center [759, 532] width 427 height 27
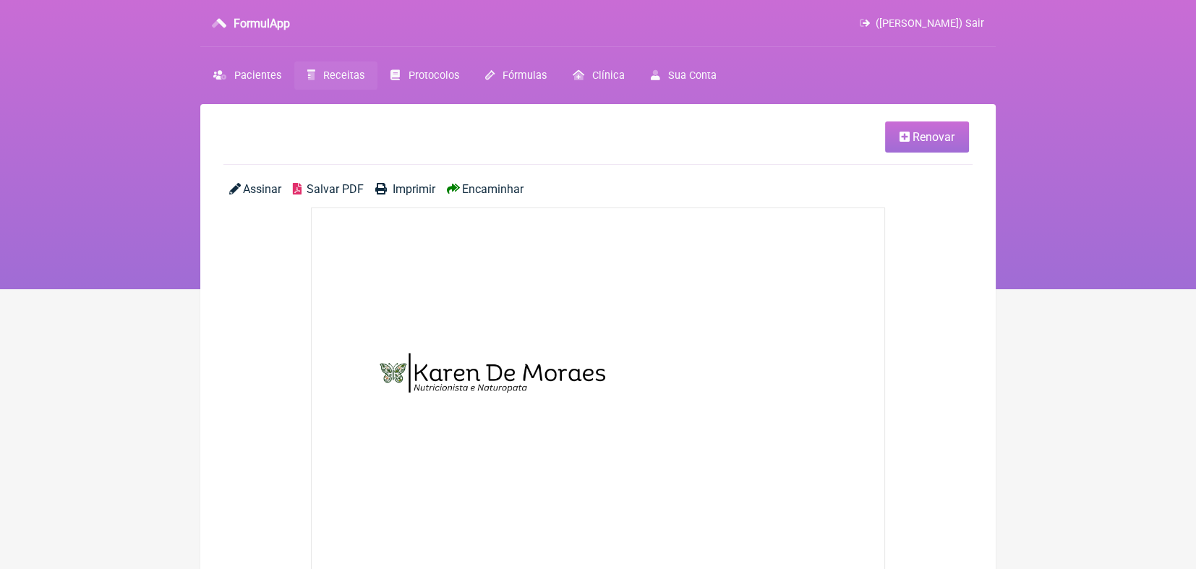
click at [474, 194] on span "Encaminhar" at bounding box center [492, 189] width 61 height 14
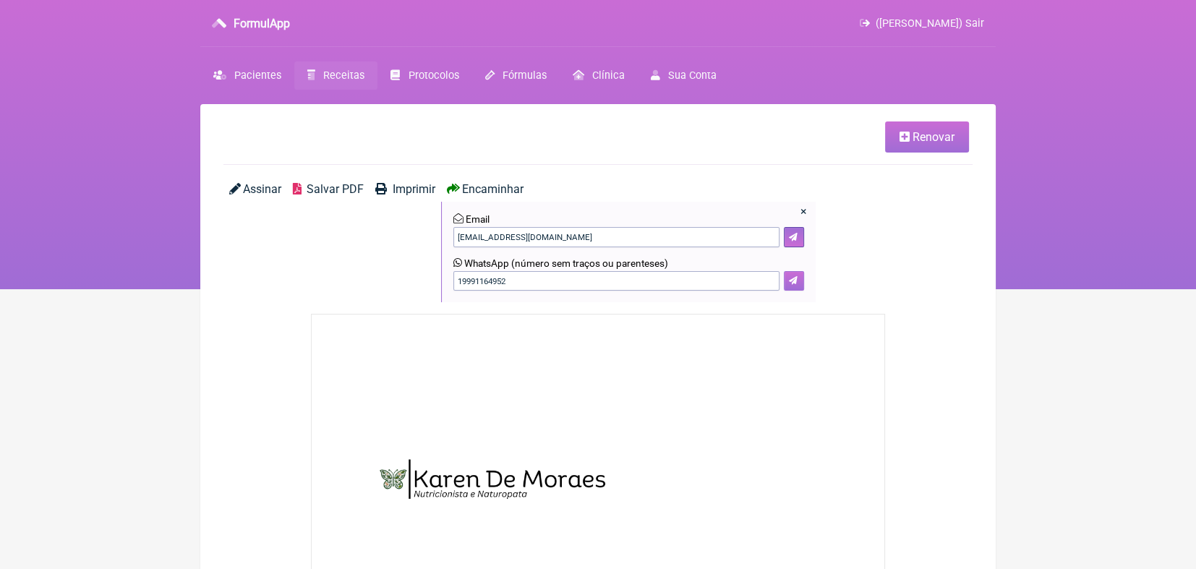
click at [790, 281] on icon at bounding box center [793, 280] width 9 height 9
